Goal: Information Seeking & Learning: Understand process/instructions

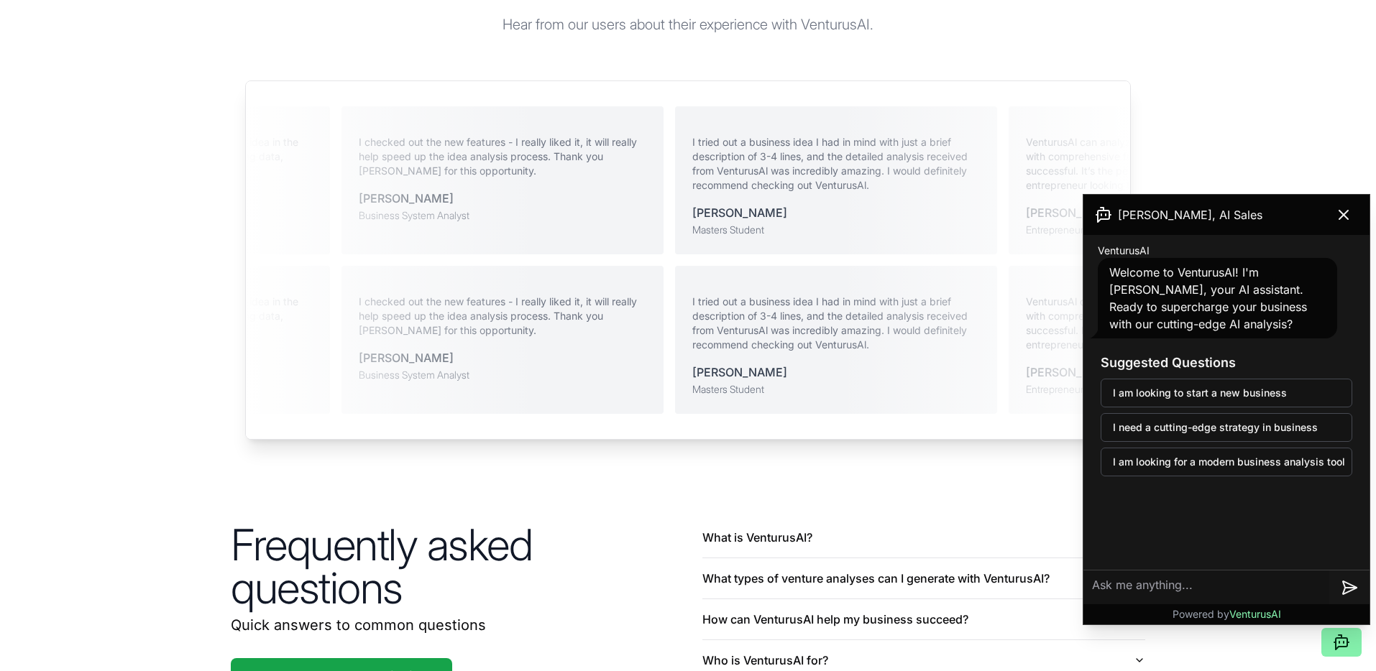
scroll to position [3334, 0]
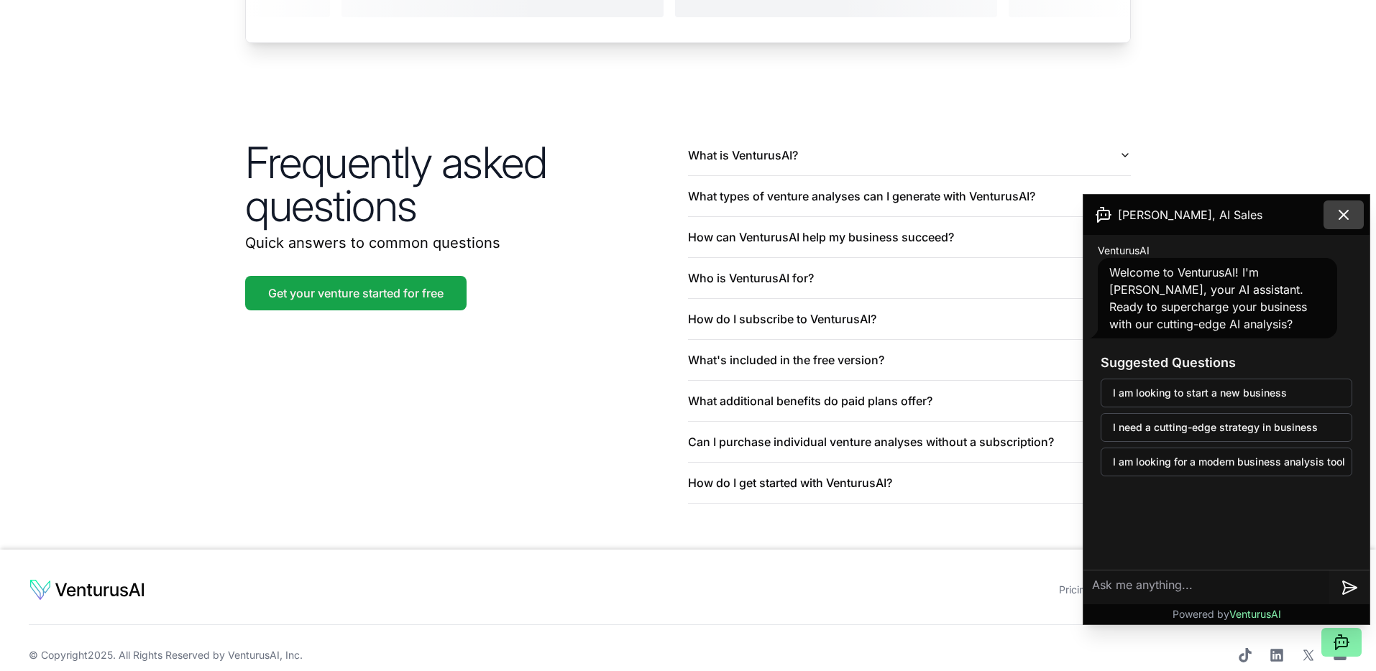
click at [1344, 219] on icon at bounding box center [1343, 214] width 17 height 17
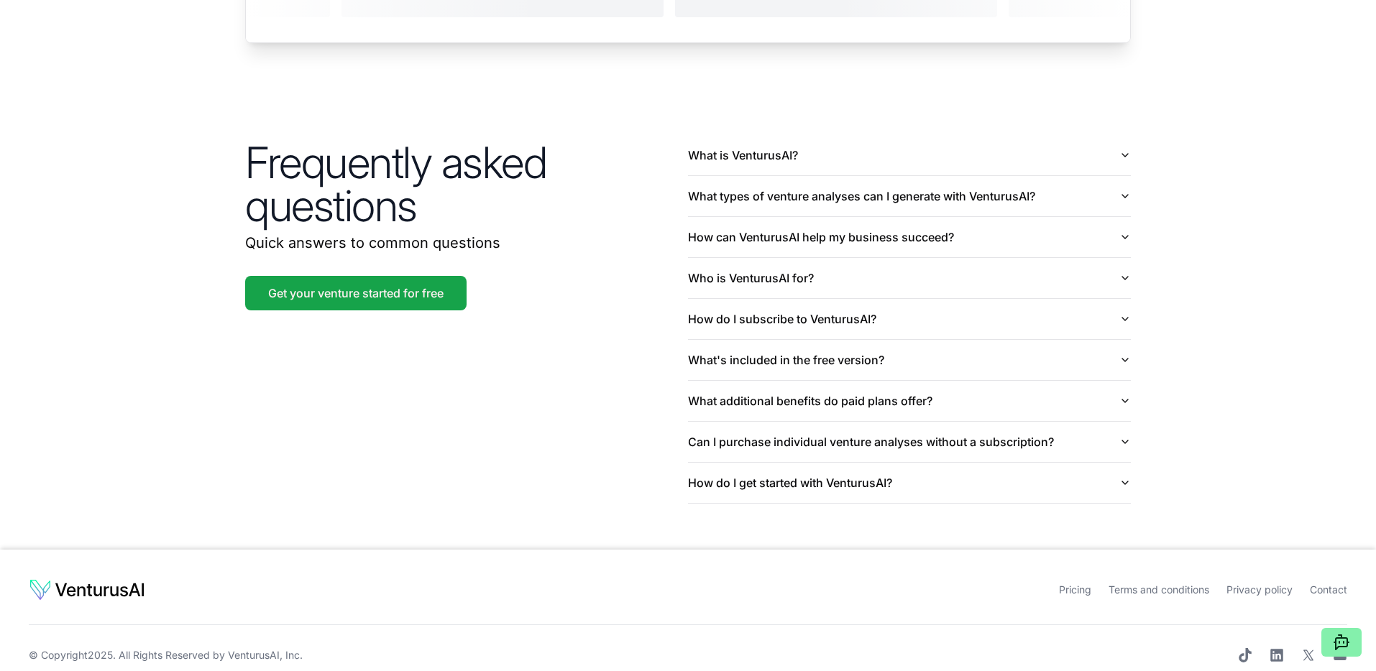
click at [1172, 584] on link "Terms and conditions" at bounding box center [1158, 590] width 101 height 12
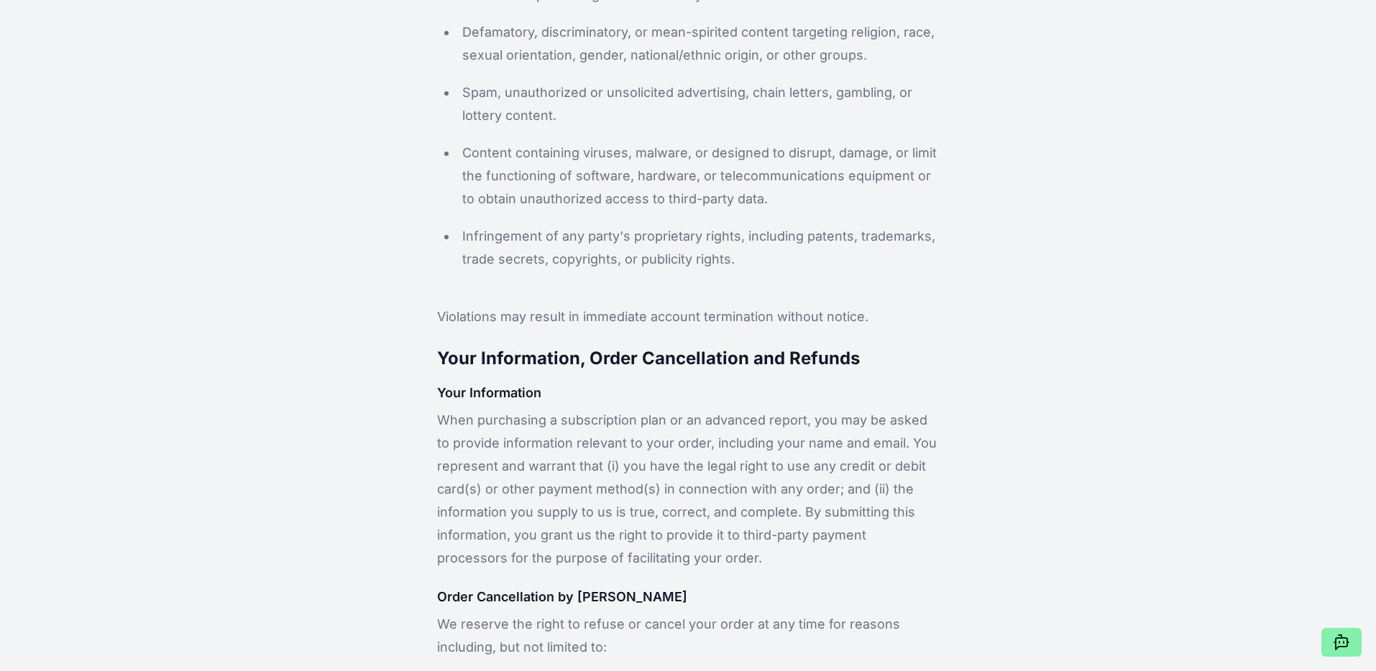
scroll to position [1716, 0]
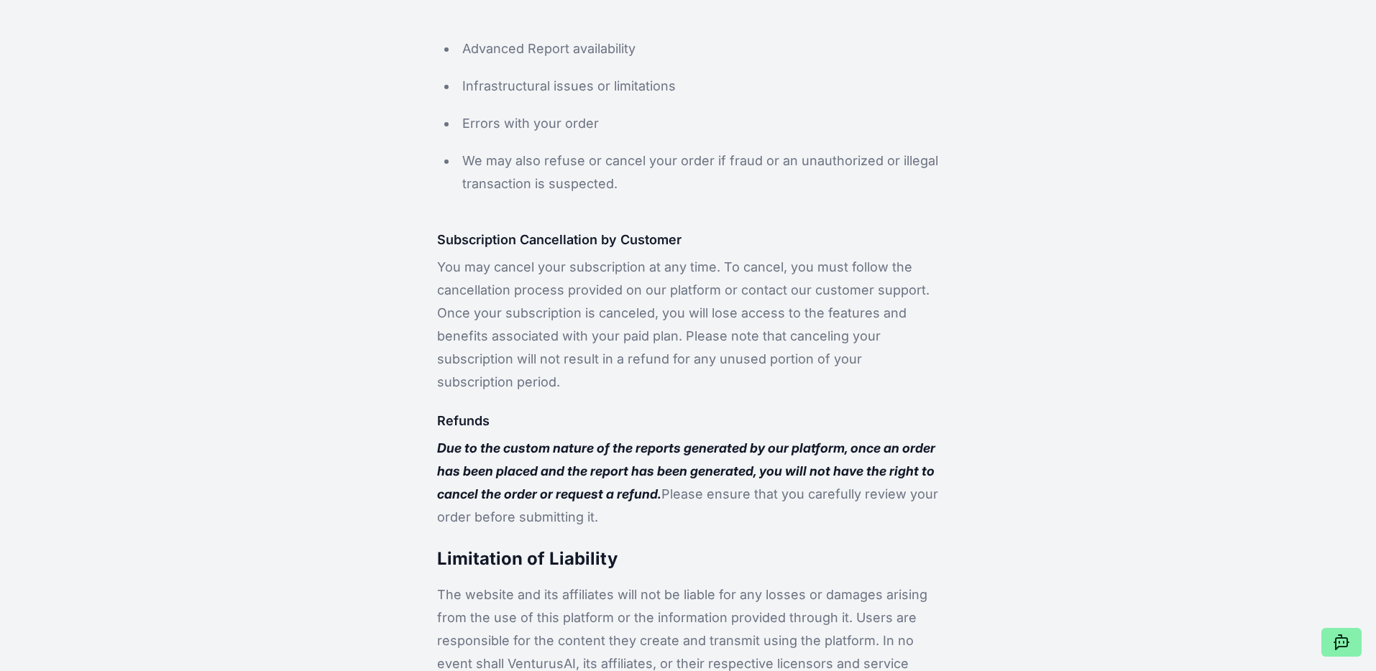
click at [443, 411] on h4 "Refunds" at bounding box center [688, 421] width 502 height 20
drag, startPoint x: 428, startPoint y: 231, endPoint x: 606, endPoint y: 469, distance: 297.8
copy div "You may cancel your subscription at any time. To cancel, you must follow the ca…"
